Goal: Task Accomplishment & Management: Manage account settings

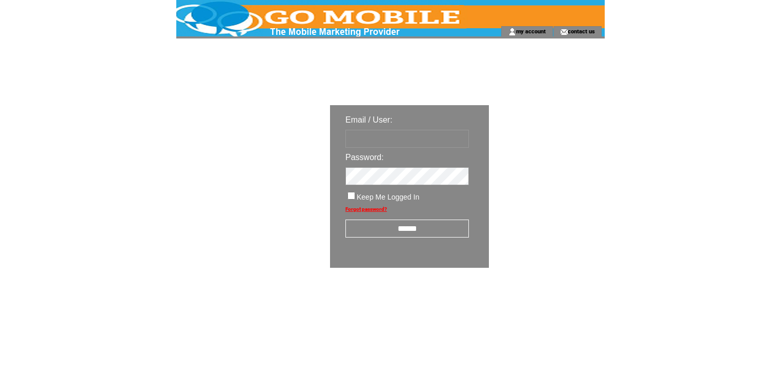
type input "********"
click at [393, 231] on input "******" at bounding box center [407, 228] width 124 height 18
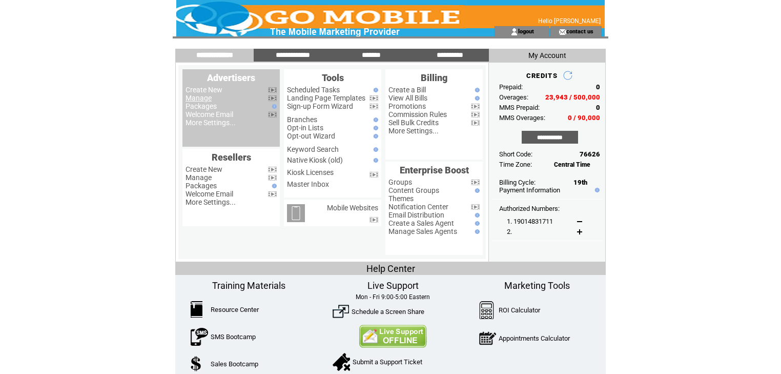
click at [198, 98] on link "Manage" at bounding box center [199, 98] width 26 height 8
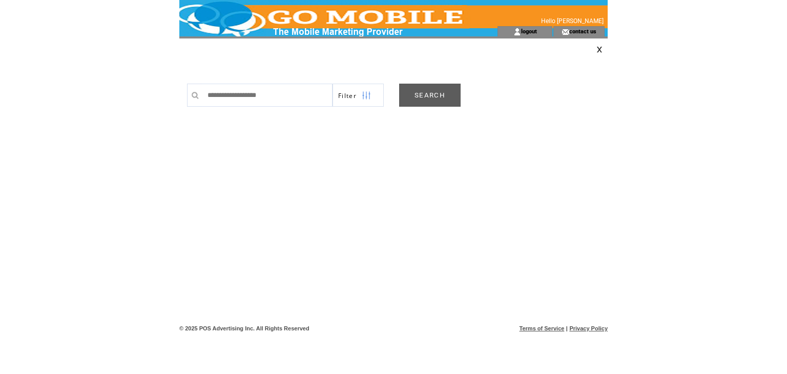
click at [421, 90] on link "SEARCH" at bounding box center [430, 95] width 62 height 23
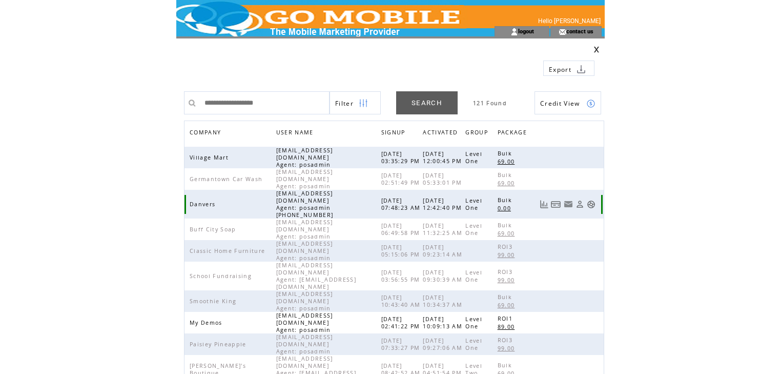
click at [590, 200] on link at bounding box center [591, 204] width 9 height 9
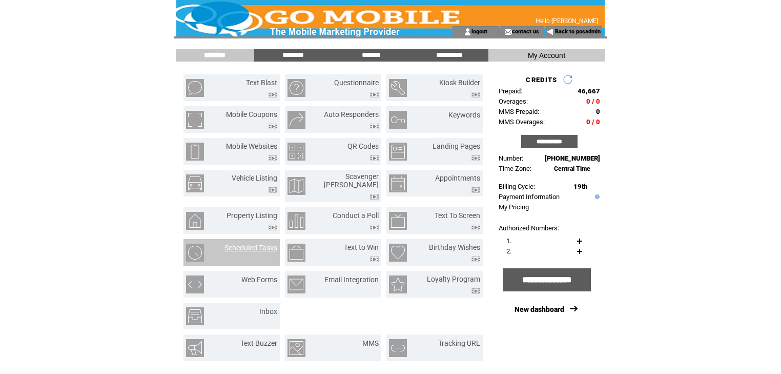
click at [269, 243] on link "Scheduled Tasks" at bounding box center [250, 247] width 53 height 8
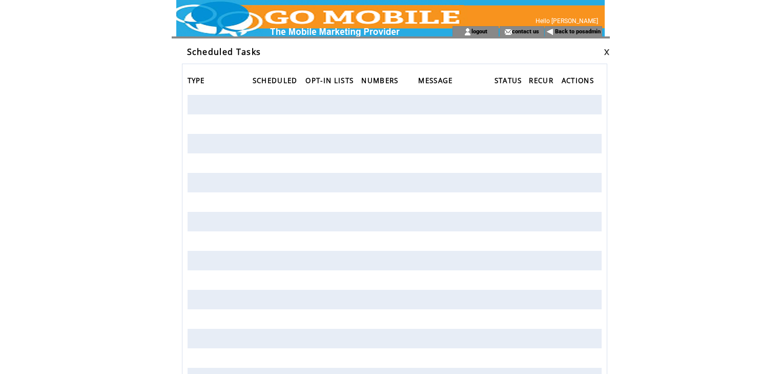
click at [606, 51] on link at bounding box center [607, 52] width 6 height 7
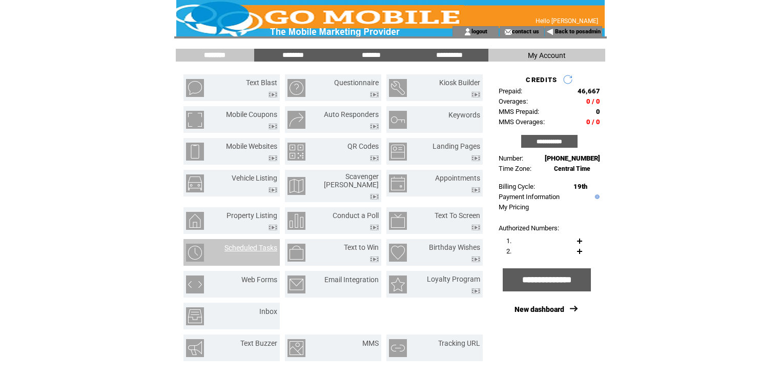
click at [250, 243] on link "Scheduled Tasks" at bounding box center [250, 247] width 53 height 8
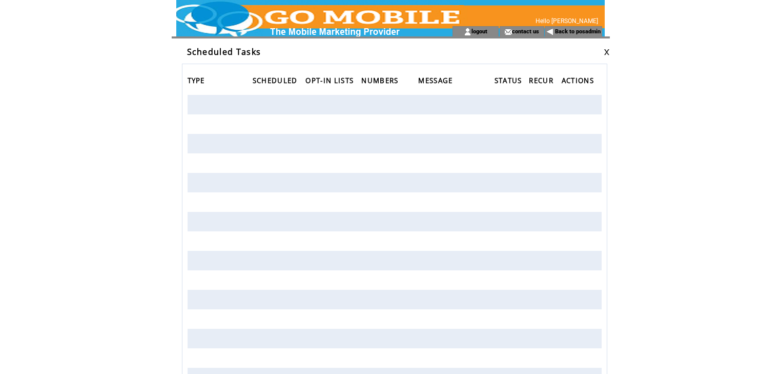
click at [606, 52] on link at bounding box center [607, 52] width 6 height 7
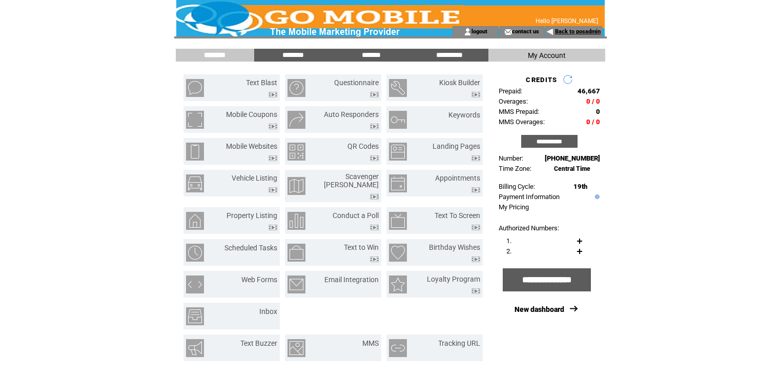
click at [562, 30] on link "Back to posadmin" at bounding box center [578, 31] width 46 height 7
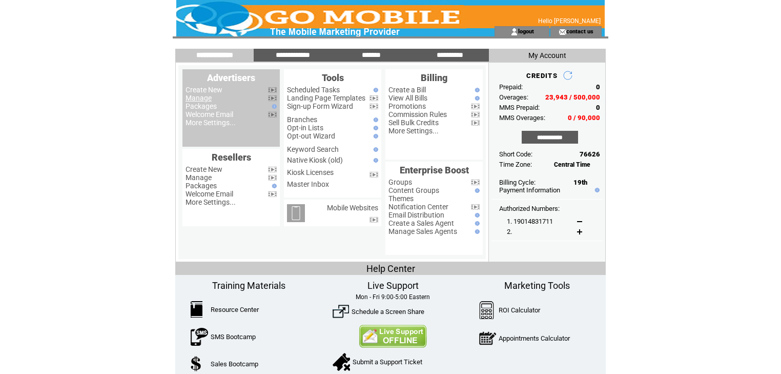
click at [191, 100] on link "Manage" at bounding box center [199, 98] width 26 height 8
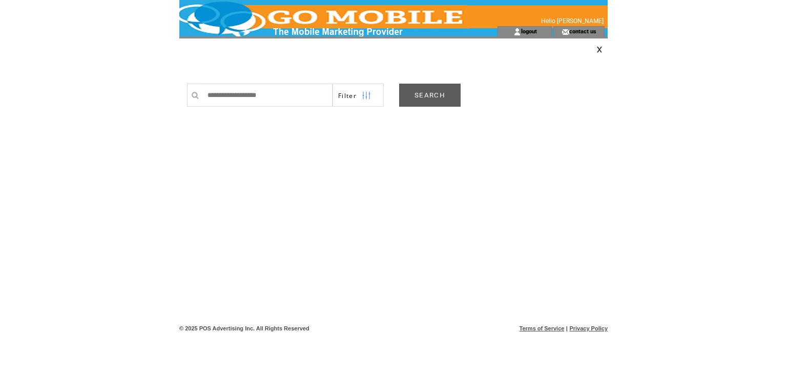
click at [432, 94] on link "SEARCH" at bounding box center [430, 95] width 62 height 23
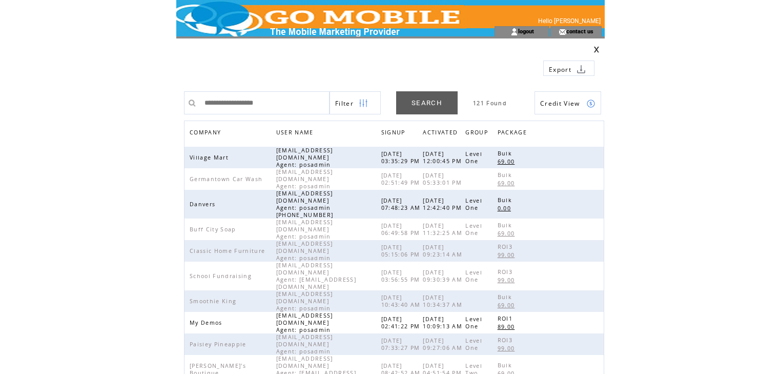
click at [212, 133] on span "COMPANY" at bounding box center [207, 133] width 34 height 15
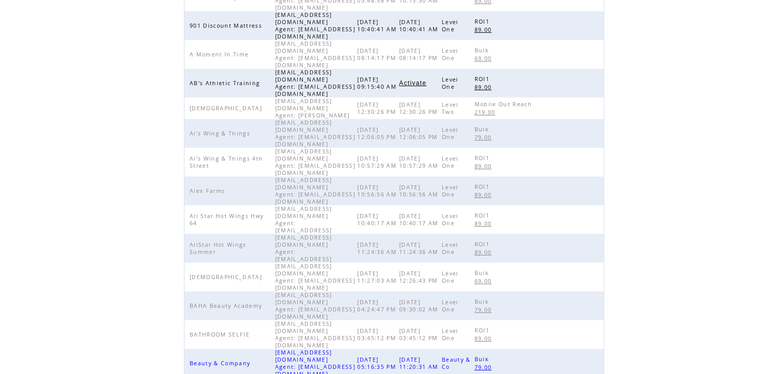
scroll to position [237, 0]
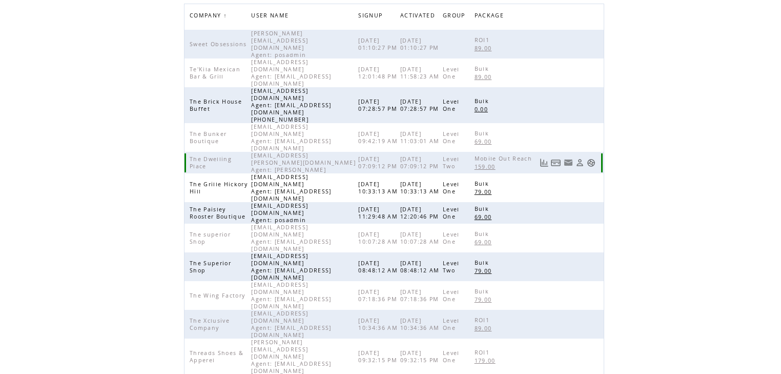
scroll to position [114, 0]
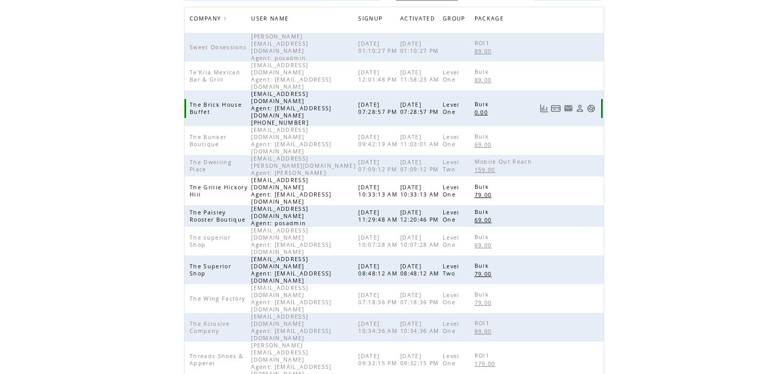
click at [591, 104] on link at bounding box center [591, 108] width 9 height 9
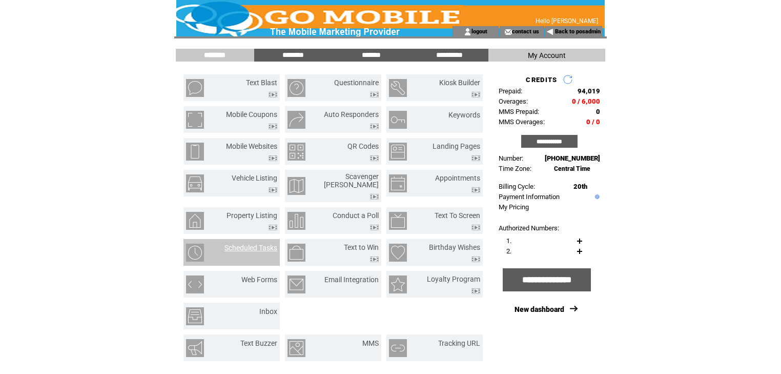
click at [251, 243] on link "Scheduled Tasks" at bounding box center [250, 247] width 53 height 8
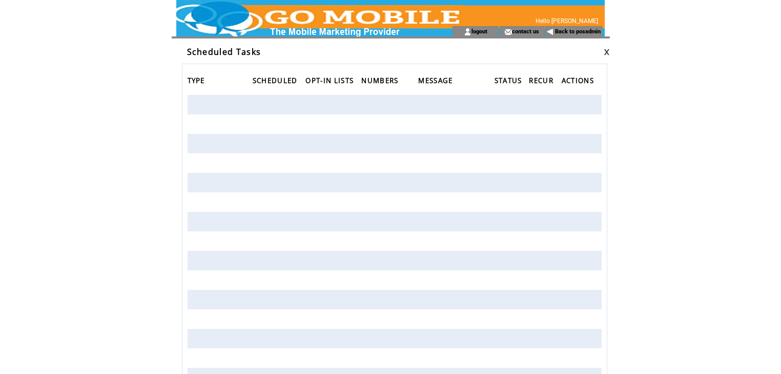
click at [607, 52] on link at bounding box center [607, 52] width 6 height 7
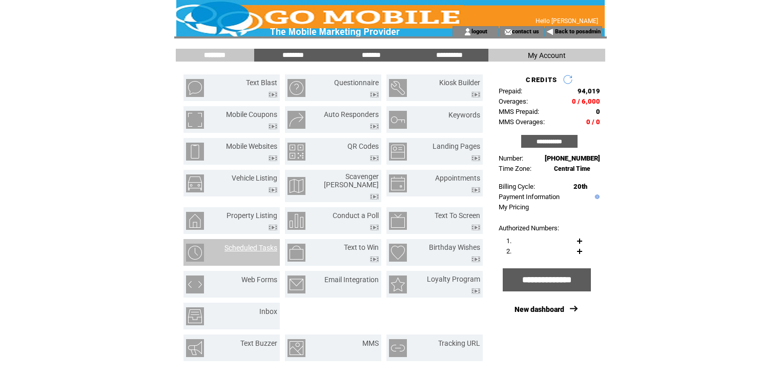
click at [240, 243] on link "Scheduled Tasks" at bounding box center [250, 247] width 53 height 8
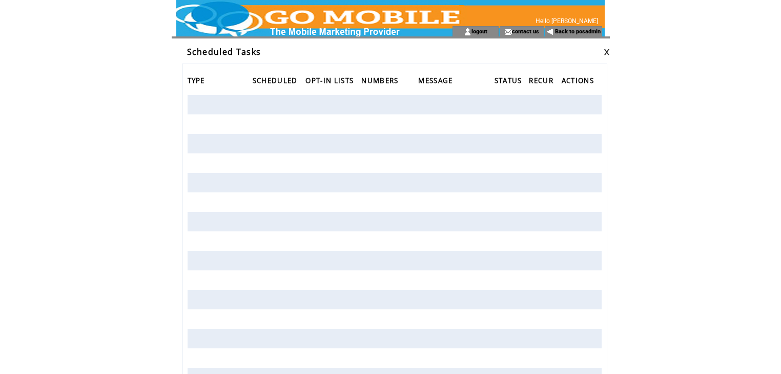
click at [606, 52] on link at bounding box center [607, 52] width 6 height 7
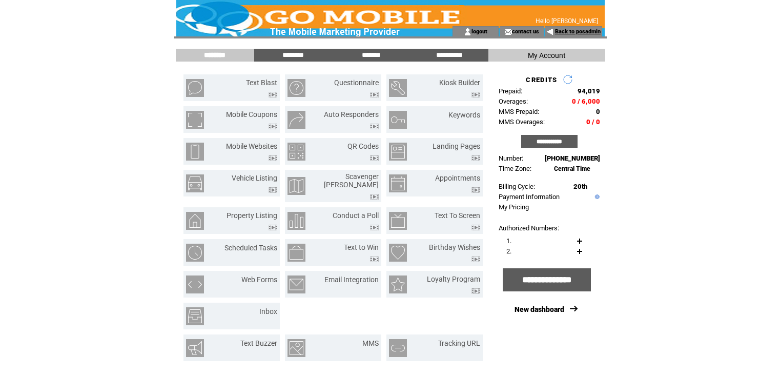
click at [568, 32] on link "Back to posadmin" at bounding box center [578, 31] width 46 height 7
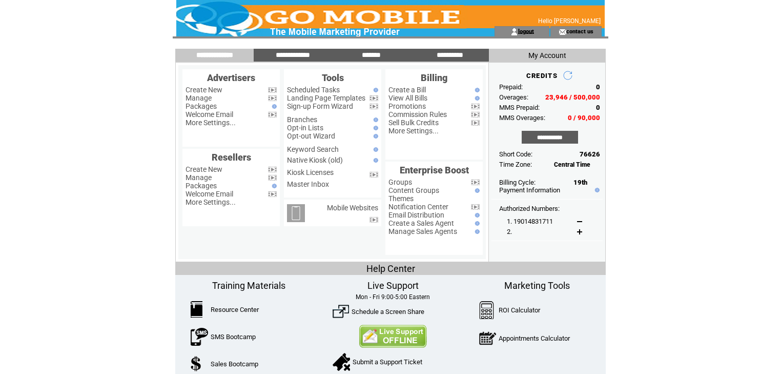
click at [529, 31] on link "logout" at bounding box center [526, 31] width 16 height 7
